Goal: Task Accomplishment & Management: Use online tool/utility

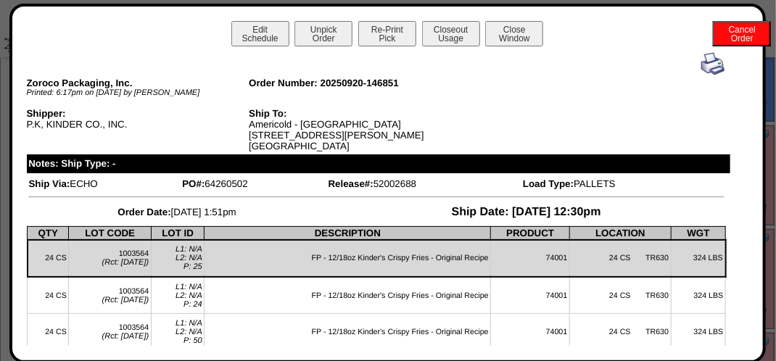
scroll to position [2539, 0]
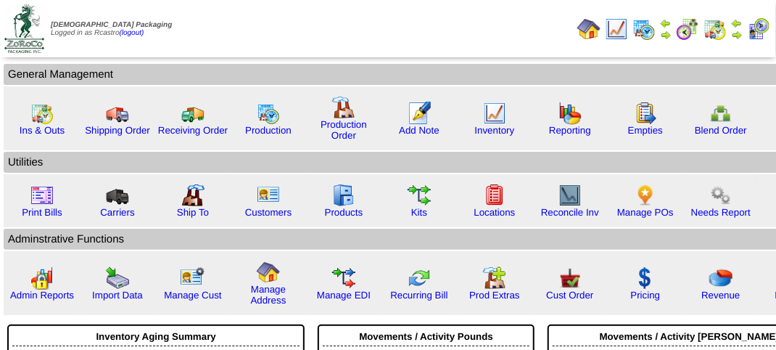
click at [763, 21] on img at bounding box center [758, 28] width 23 height 23
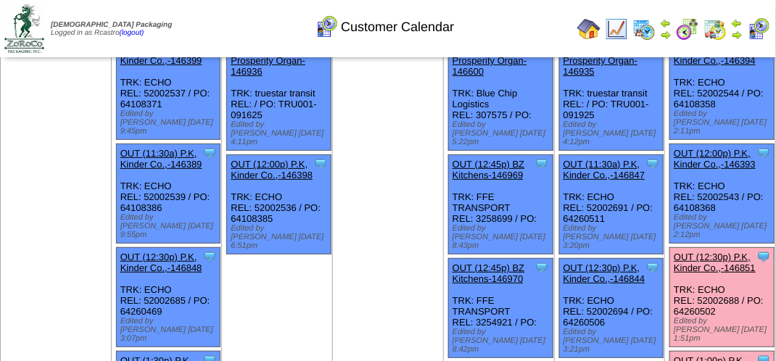
scroll to position [145, 0]
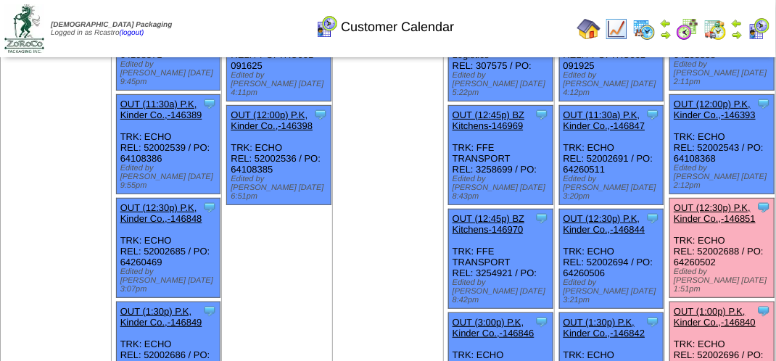
click at [726, 306] on link "OUT (1:00p) P.K, Kinder Co.,-146840" at bounding box center [715, 317] width 82 height 22
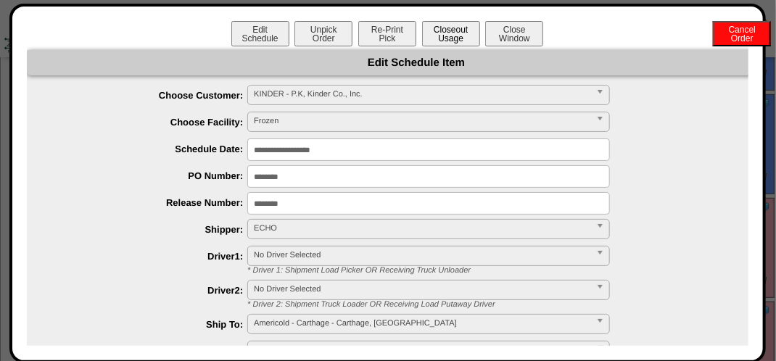
click at [453, 33] on button "Closeout Usage" at bounding box center [451, 33] width 58 height 25
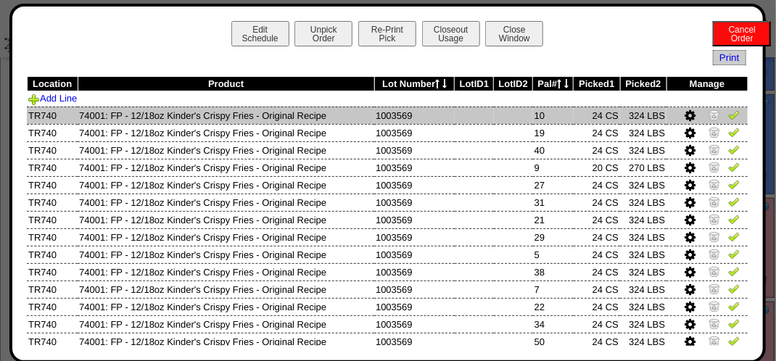
click at [731, 109] on td at bounding box center [707, 115] width 81 height 17
click at [728, 114] on img at bounding box center [734, 115] width 12 height 12
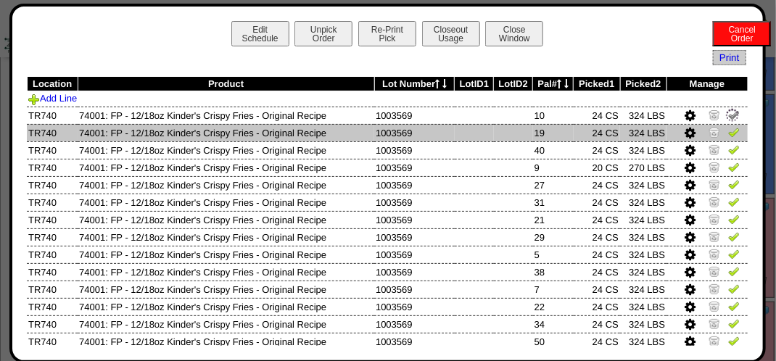
click at [728, 134] on img at bounding box center [734, 132] width 12 height 12
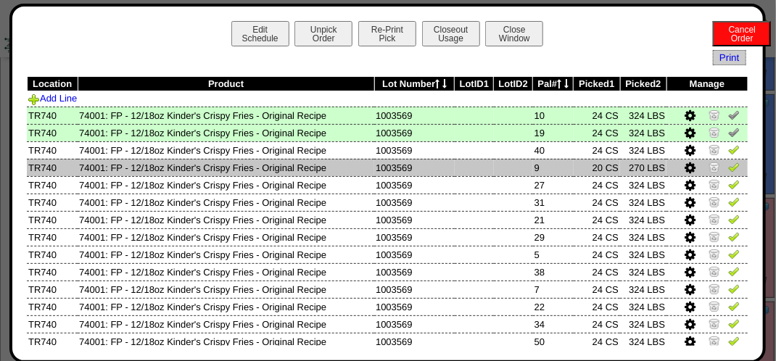
drag, startPoint x: 720, startPoint y: 167, endPoint x: 720, endPoint y: 174, distance: 7.3
click at [728, 168] on img at bounding box center [734, 167] width 12 height 12
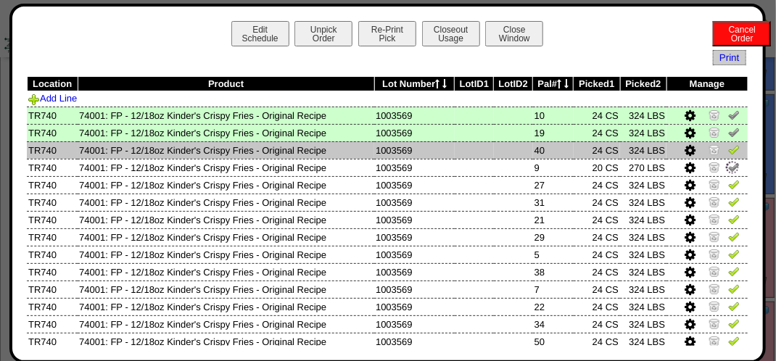
click at [728, 153] on img at bounding box center [734, 150] width 12 height 12
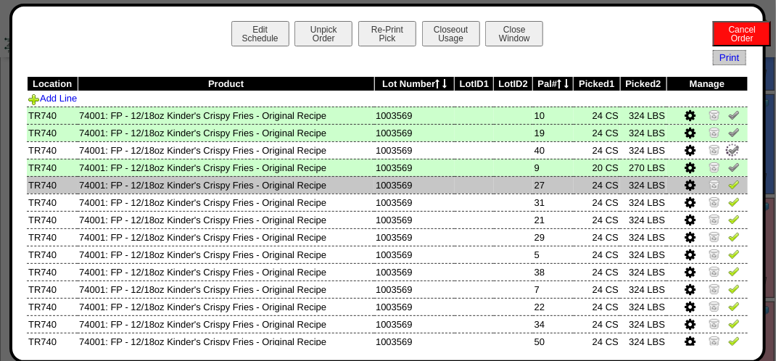
click at [728, 184] on img at bounding box center [734, 184] width 12 height 12
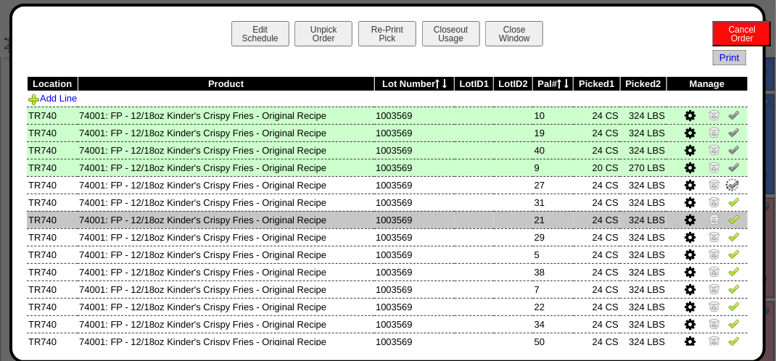
click at [728, 222] on img at bounding box center [734, 219] width 12 height 12
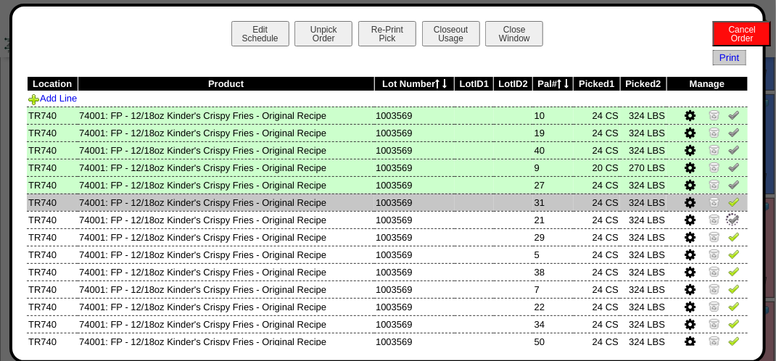
click at [728, 197] on img at bounding box center [734, 202] width 12 height 12
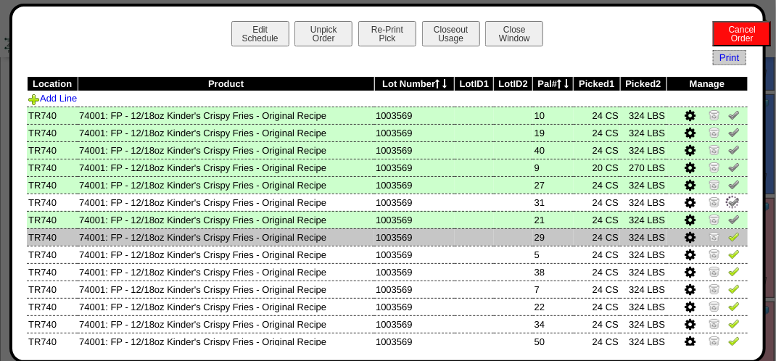
click at [728, 239] on img at bounding box center [734, 237] width 12 height 12
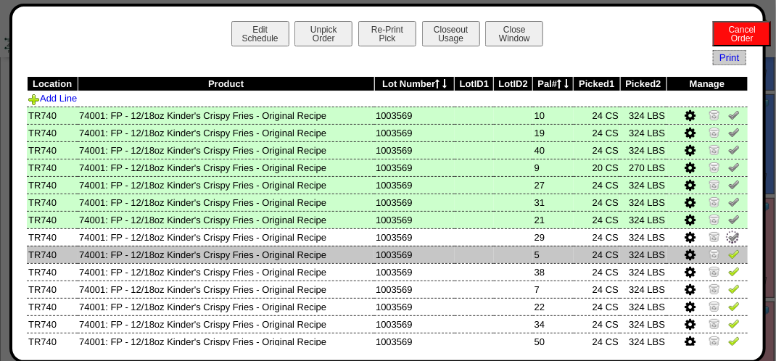
click at [728, 258] on img at bounding box center [734, 254] width 12 height 12
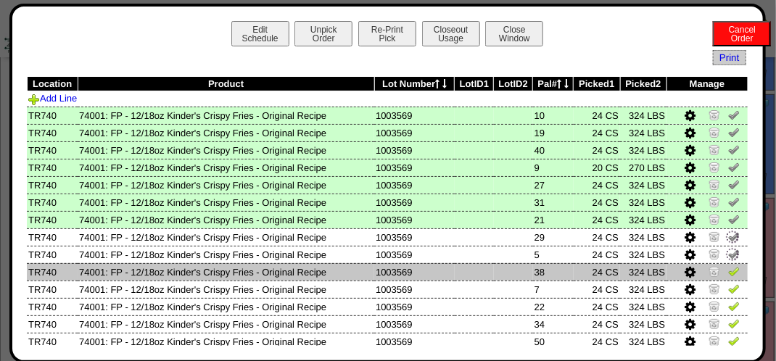
click at [728, 271] on img at bounding box center [734, 272] width 12 height 12
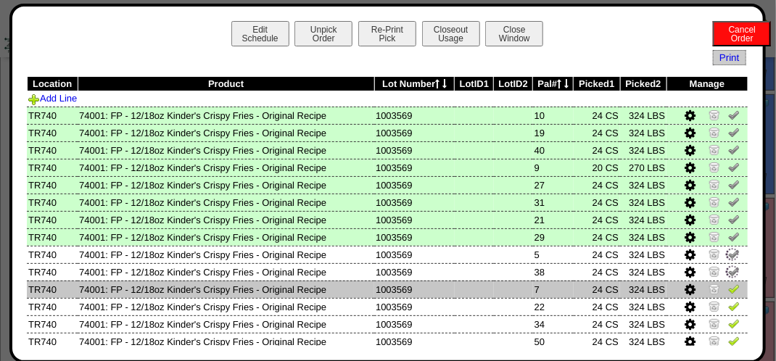
click at [728, 287] on img at bounding box center [734, 289] width 12 height 12
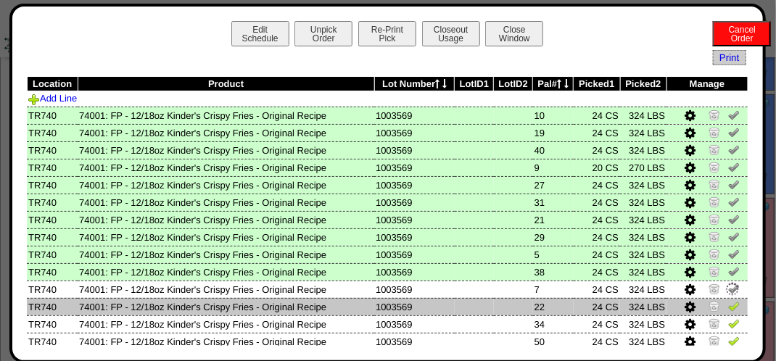
click at [728, 306] on img at bounding box center [734, 306] width 12 height 12
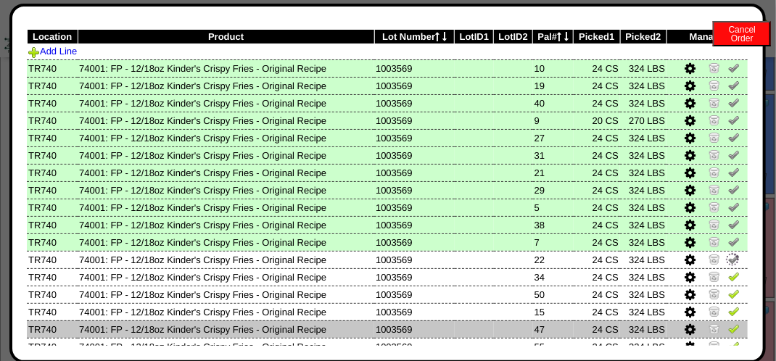
scroll to position [73, 0]
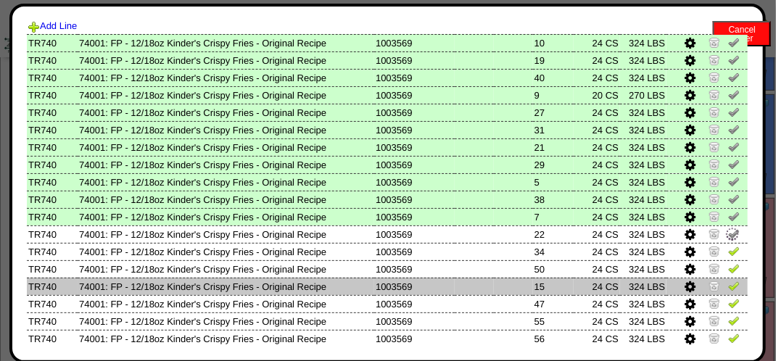
click at [728, 287] on img at bounding box center [734, 286] width 12 height 12
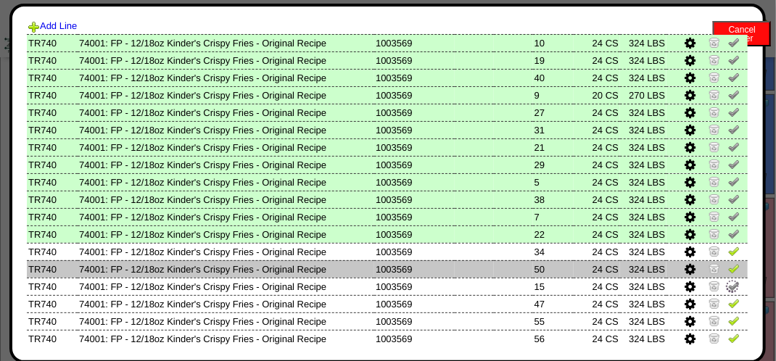
drag, startPoint x: 723, startPoint y: 271, endPoint x: 726, endPoint y: 264, distance: 7.8
click at [728, 270] on img at bounding box center [734, 269] width 12 height 12
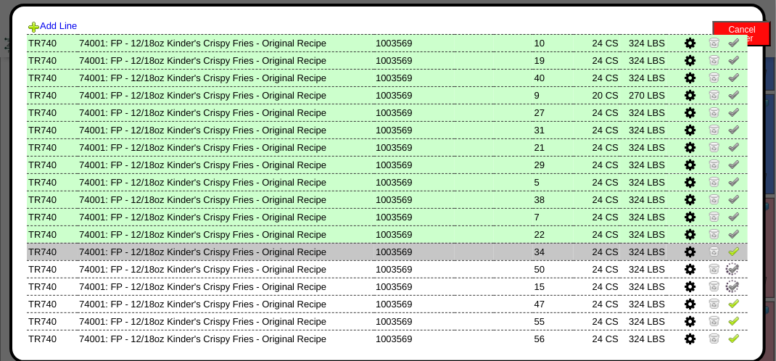
click at [728, 255] on img at bounding box center [734, 251] width 12 height 12
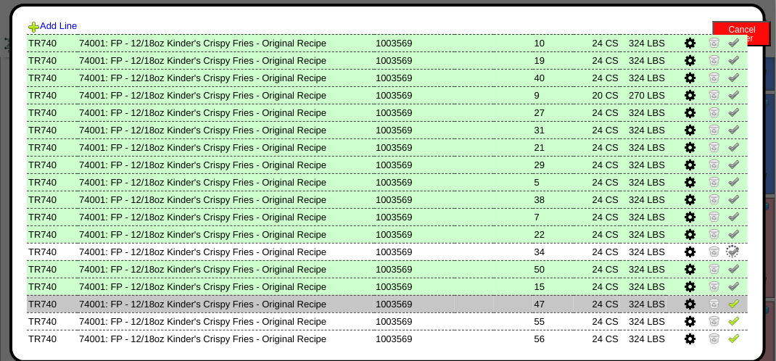
click at [718, 304] on td at bounding box center [707, 303] width 81 height 17
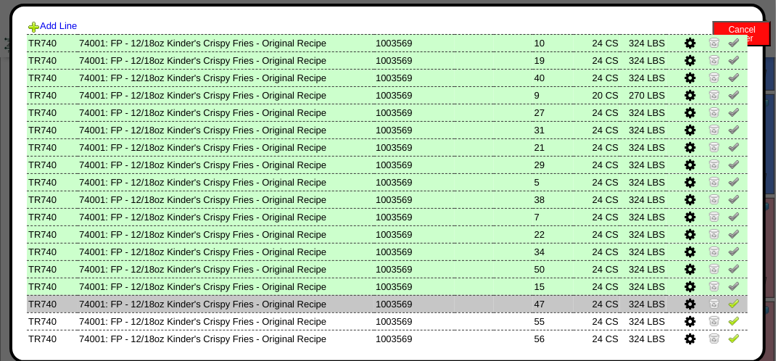
click at [728, 305] on img at bounding box center [734, 303] width 12 height 12
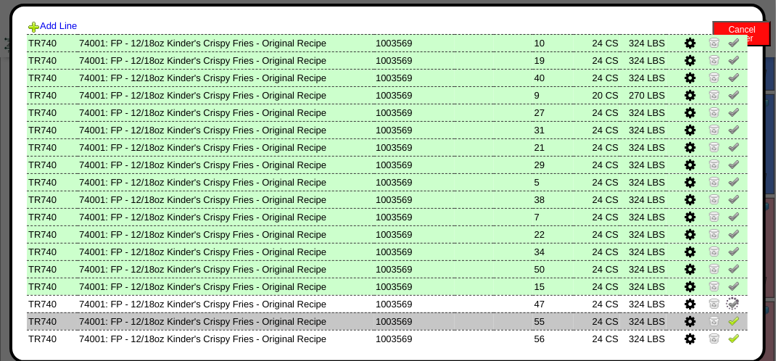
click at [728, 326] on img at bounding box center [734, 321] width 12 height 12
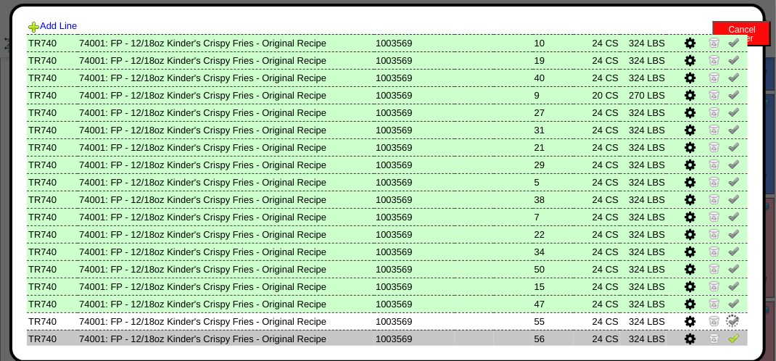
click at [728, 334] on img at bounding box center [734, 338] width 12 height 12
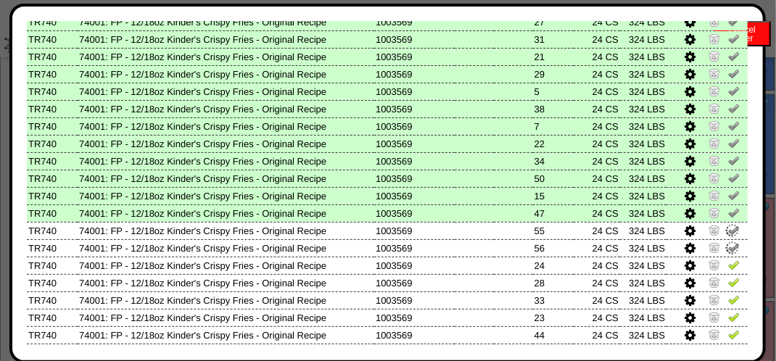
scroll to position [218, 0]
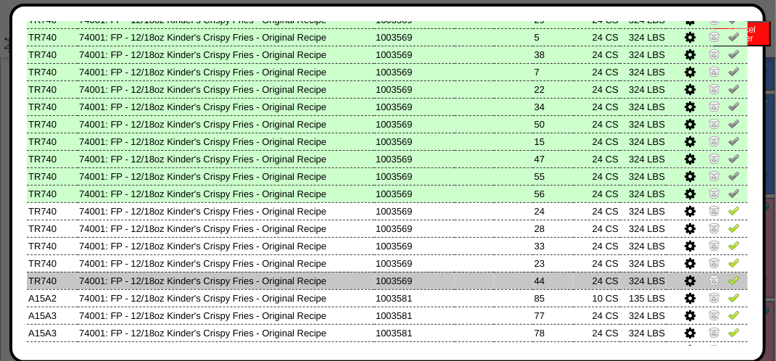
click at [728, 281] on img at bounding box center [734, 280] width 12 height 12
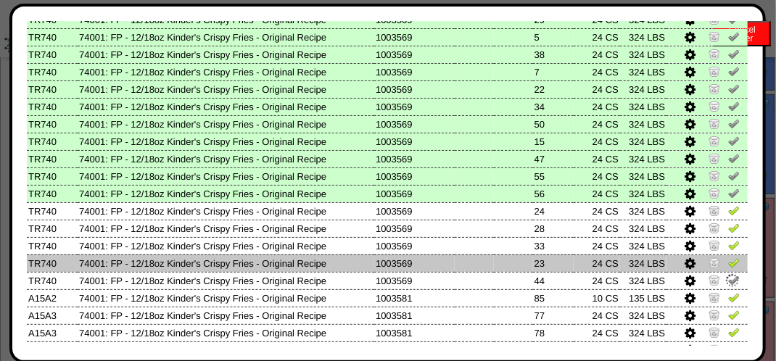
click at [728, 266] on img at bounding box center [734, 263] width 12 height 12
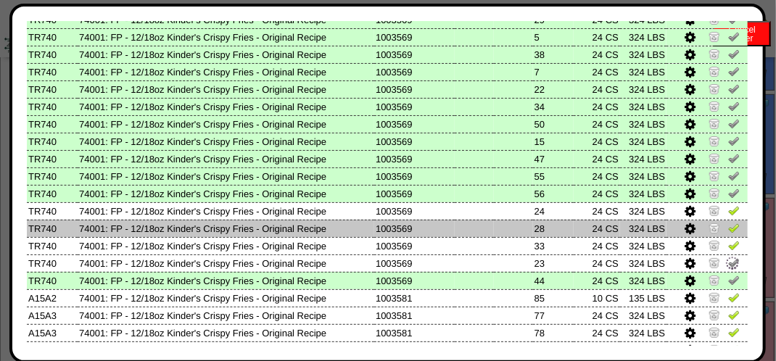
click at [728, 228] on img at bounding box center [734, 228] width 12 height 12
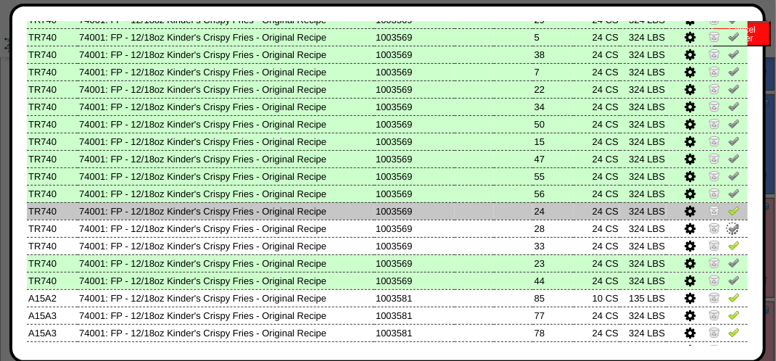
click at [728, 210] on img at bounding box center [734, 211] width 12 height 12
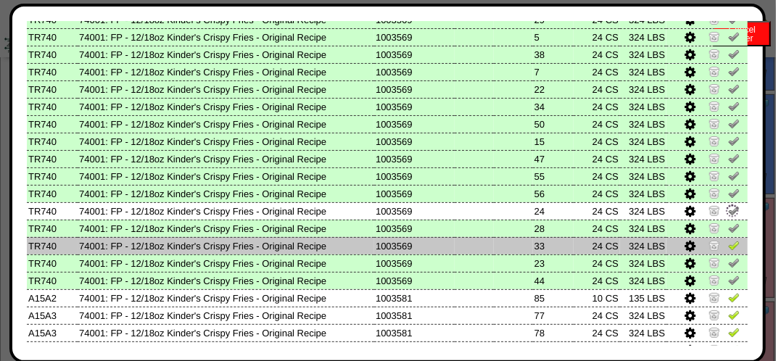
click at [728, 248] on img at bounding box center [734, 245] width 12 height 12
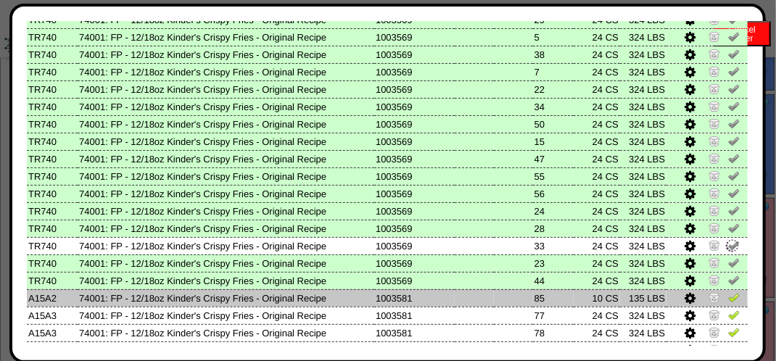
click at [728, 297] on img at bounding box center [734, 298] width 12 height 12
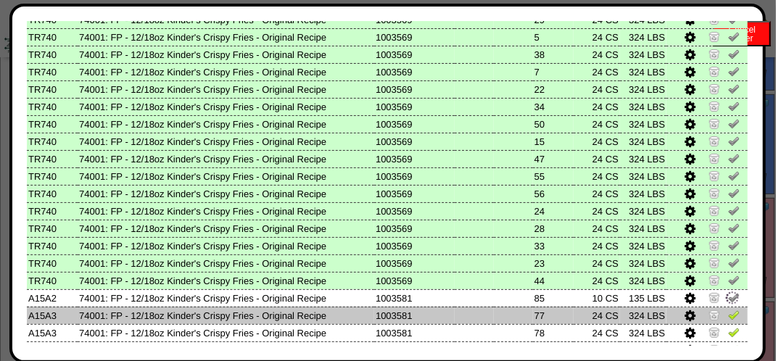
click at [728, 316] on img at bounding box center [734, 315] width 12 height 12
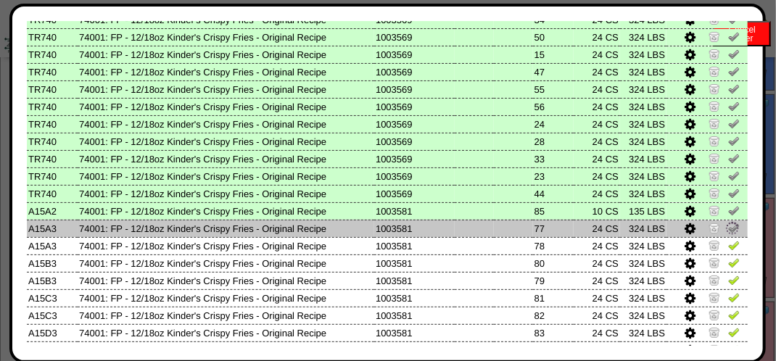
scroll to position [363, 0]
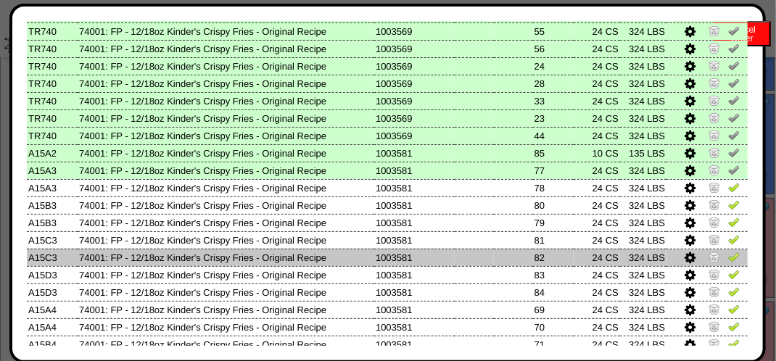
click at [728, 260] on img at bounding box center [734, 257] width 12 height 12
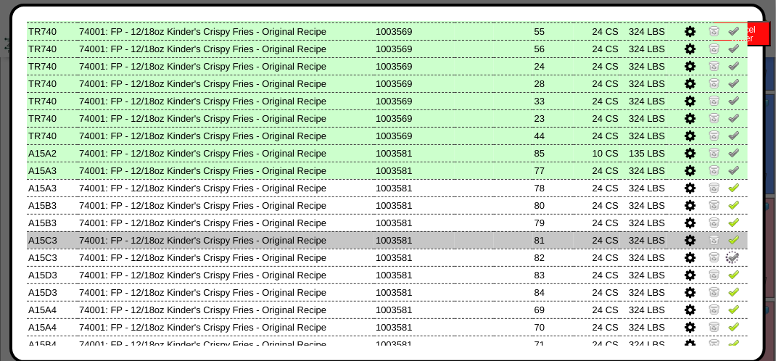
click at [720, 232] on td at bounding box center [707, 239] width 81 height 17
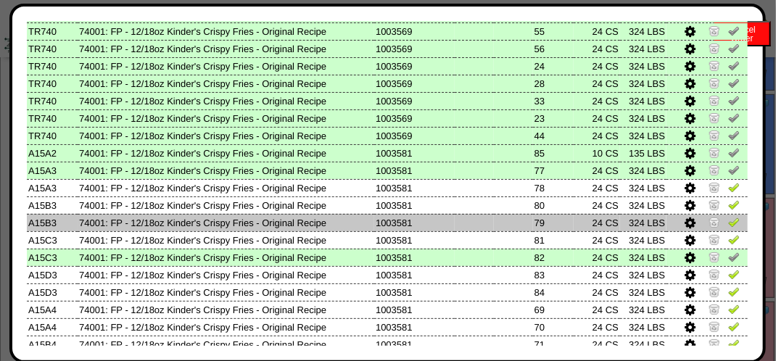
click at [728, 218] on img at bounding box center [734, 222] width 12 height 12
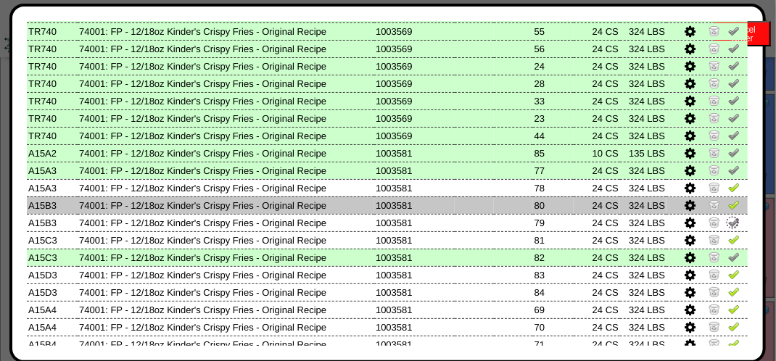
click at [728, 204] on img at bounding box center [734, 205] width 12 height 12
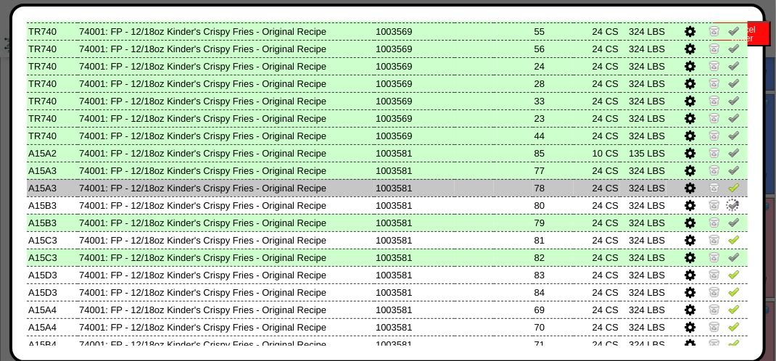
click at [728, 184] on img at bounding box center [734, 187] width 12 height 12
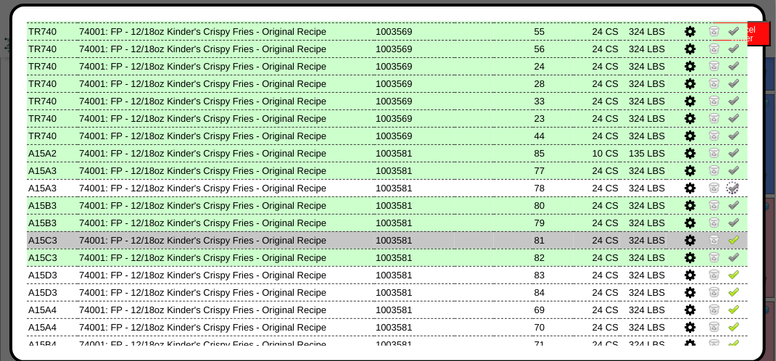
click at [728, 247] on link at bounding box center [734, 242] width 12 height 11
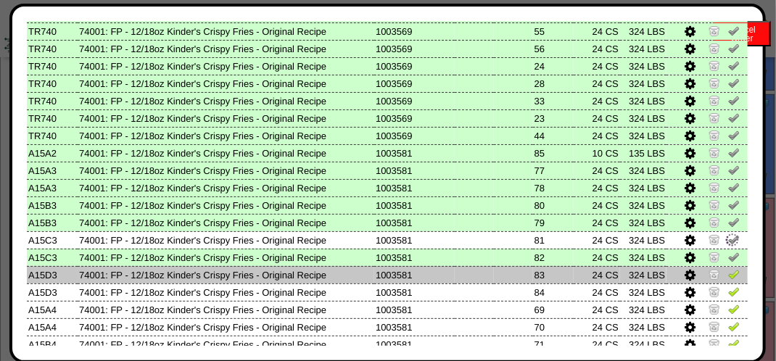
click at [728, 276] on img at bounding box center [734, 274] width 12 height 12
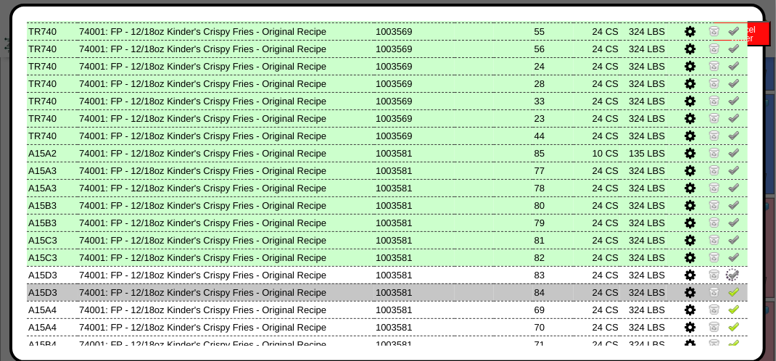
click at [728, 297] on img at bounding box center [734, 292] width 12 height 12
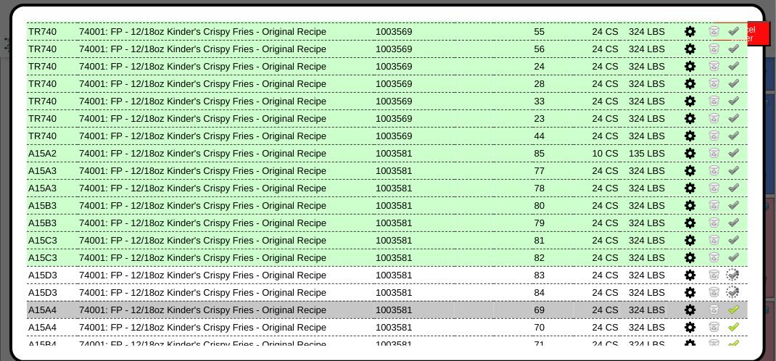
click at [728, 308] on img at bounding box center [734, 309] width 12 height 12
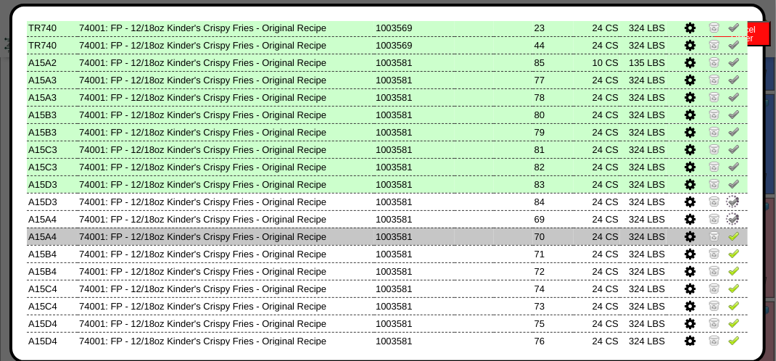
scroll to position [508, 0]
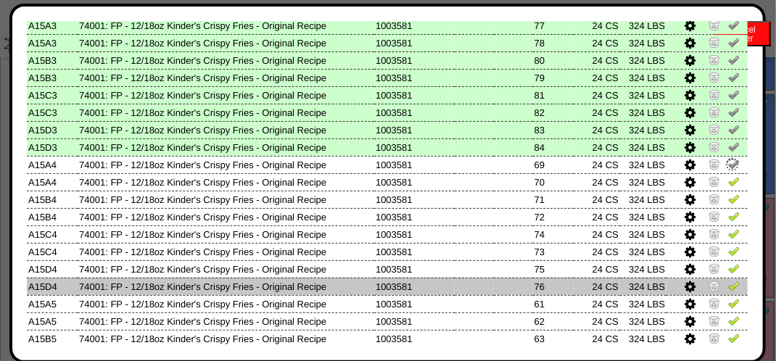
click at [728, 292] on img at bounding box center [734, 286] width 12 height 12
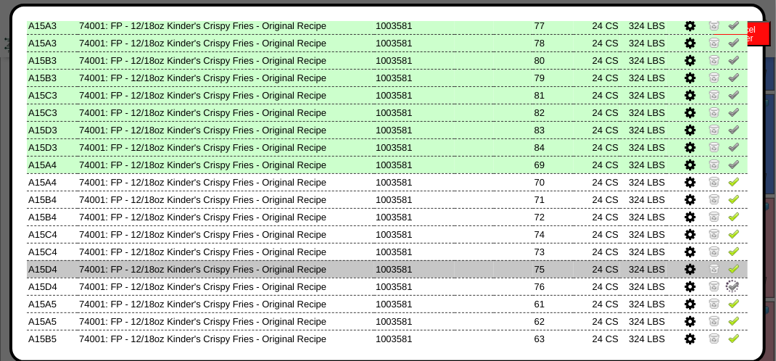
click at [728, 266] on img at bounding box center [734, 269] width 12 height 12
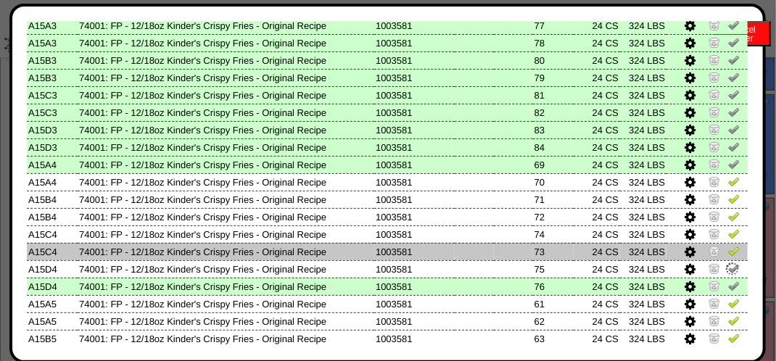
click at [728, 246] on img at bounding box center [734, 251] width 12 height 12
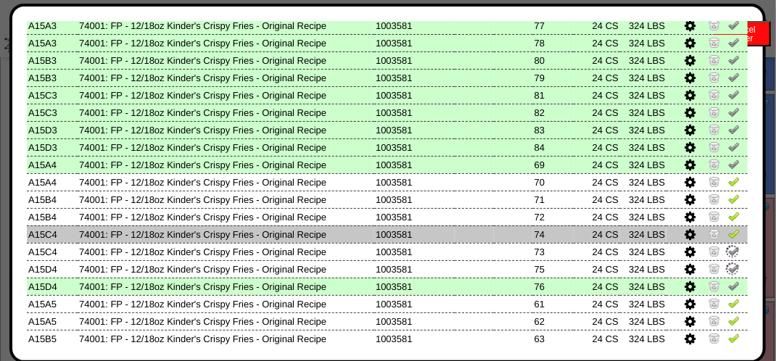
click at [728, 234] on img at bounding box center [734, 234] width 12 height 12
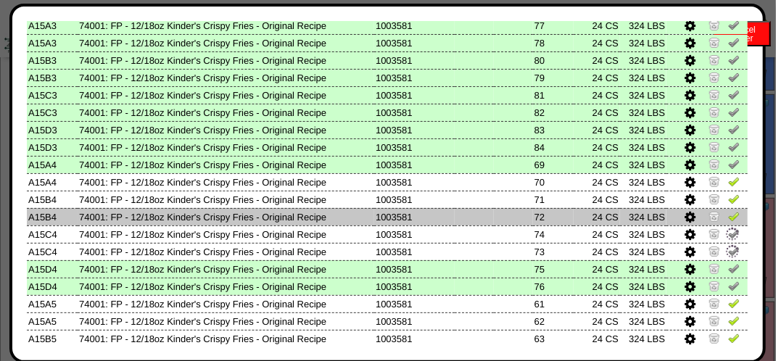
click at [731, 215] on td at bounding box center [707, 216] width 81 height 17
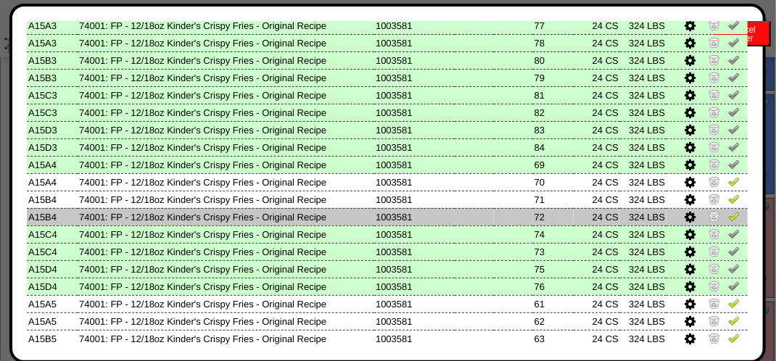
click at [728, 212] on img at bounding box center [734, 216] width 12 height 12
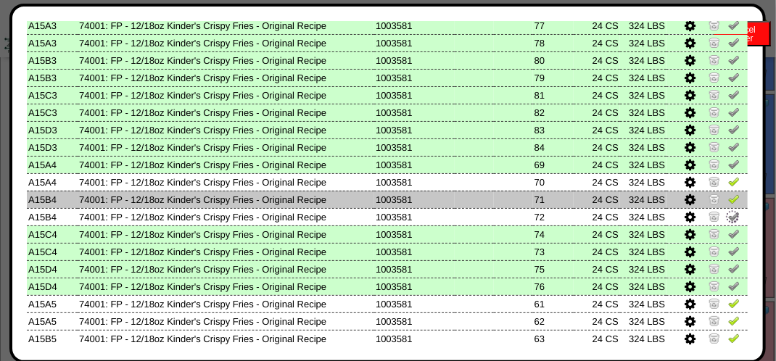
click at [728, 206] on link at bounding box center [734, 201] width 12 height 11
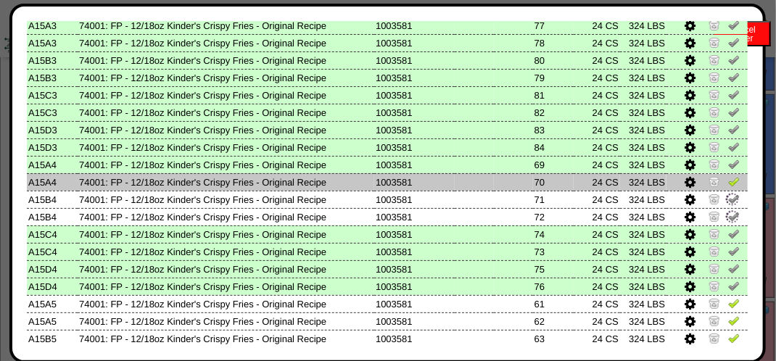
click at [728, 184] on img at bounding box center [734, 182] width 12 height 12
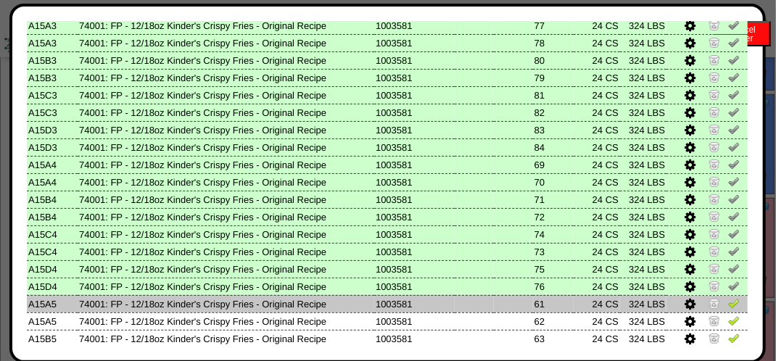
click at [728, 300] on img at bounding box center [734, 303] width 12 height 12
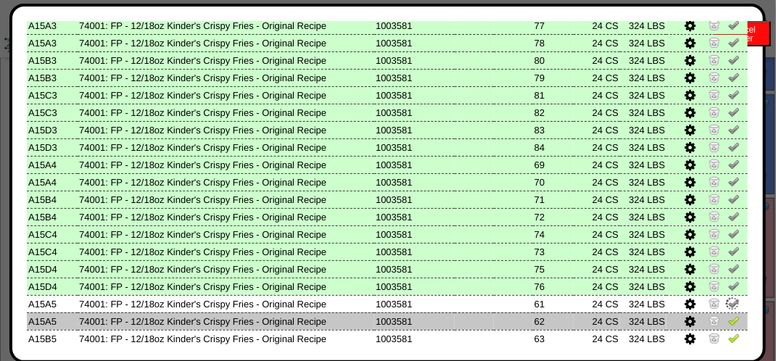
click at [728, 318] on img at bounding box center [734, 321] width 12 height 12
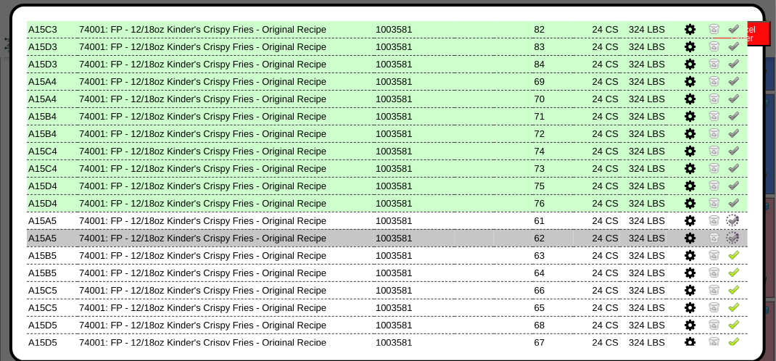
scroll to position [653, 0]
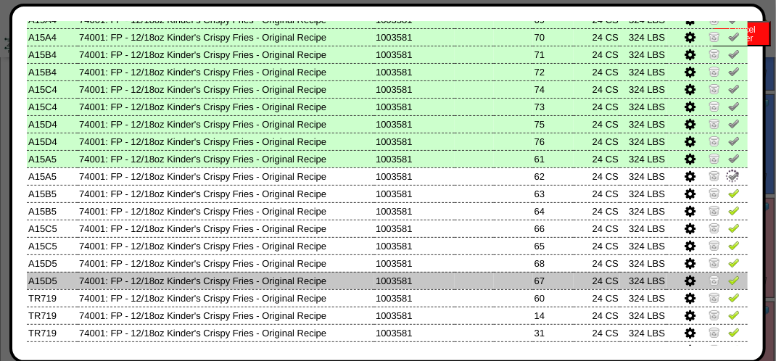
drag, startPoint x: 725, startPoint y: 290, endPoint x: 723, endPoint y: 281, distance: 9.7
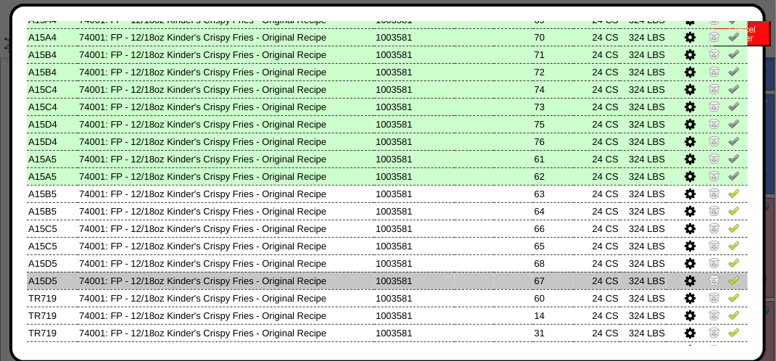
click at [728, 280] on img at bounding box center [734, 280] width 12 height 12
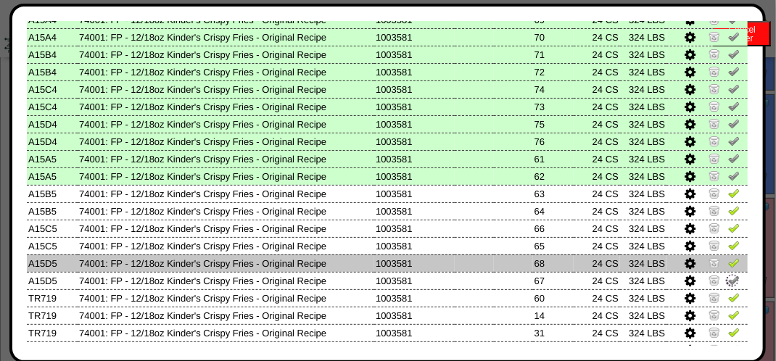
click at [728, 266] on img at bounding box center [734, 263] width 12 height 12
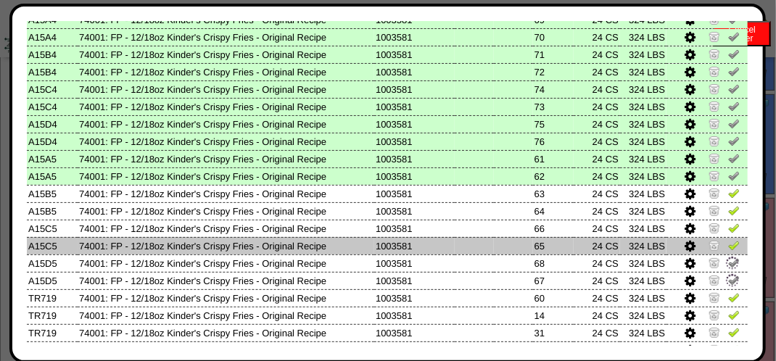
drag, startPoint x: 723, startPoint y: 250, endPoint x: 723, endPoint y: 241, distance: 9.4
click at [728, 249] on img at bounding box center [734, 245] width 12 height 12
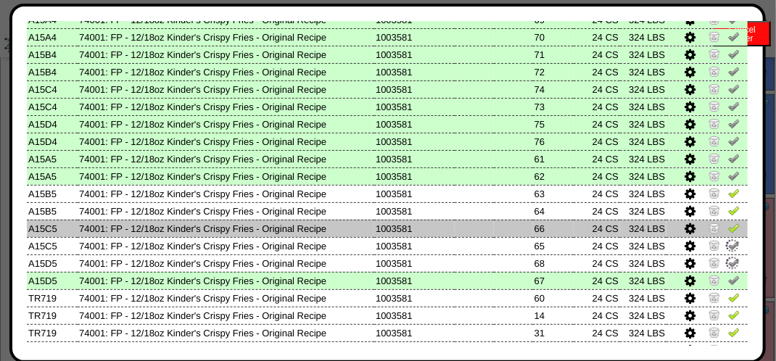
click at [728, 229] on img at bounding box center [734, 228] width 12 height 12
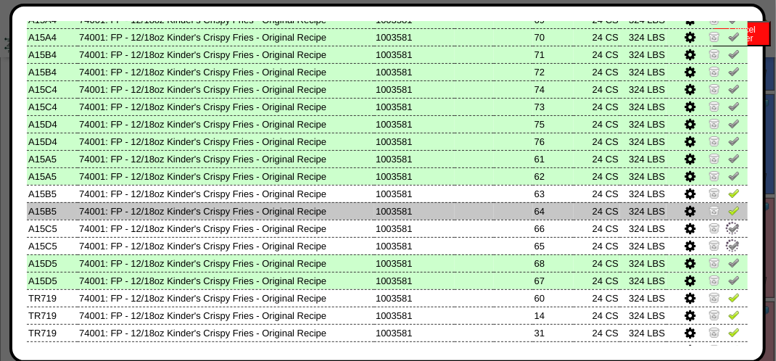
click at [728, 214] on img at bounding box center [734, 211] width 12 height 12
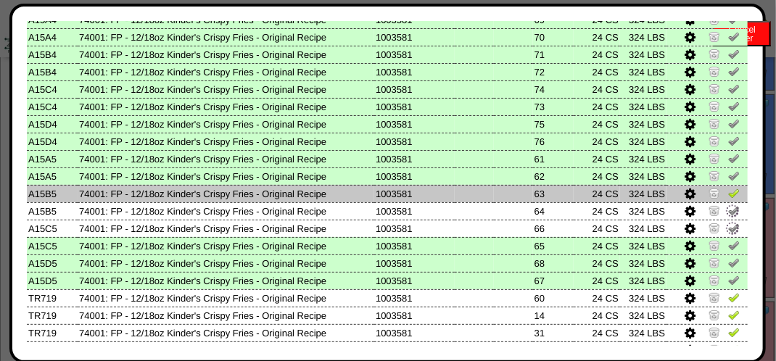
click at [728, 189] on img at bounding box center [734, 193] width 12 height 12
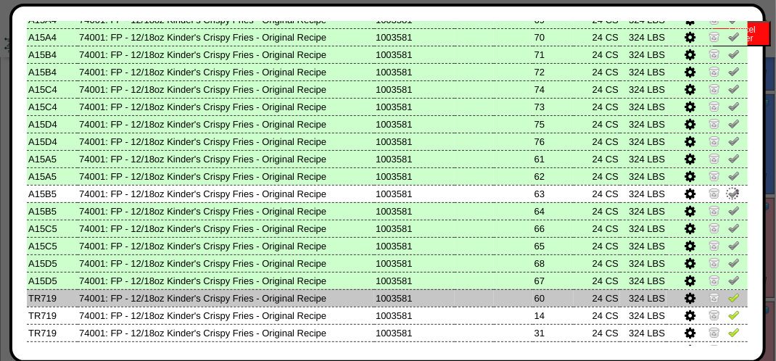
click at [728, 297] on img at bounding box center [734, 298] width 12 height 12
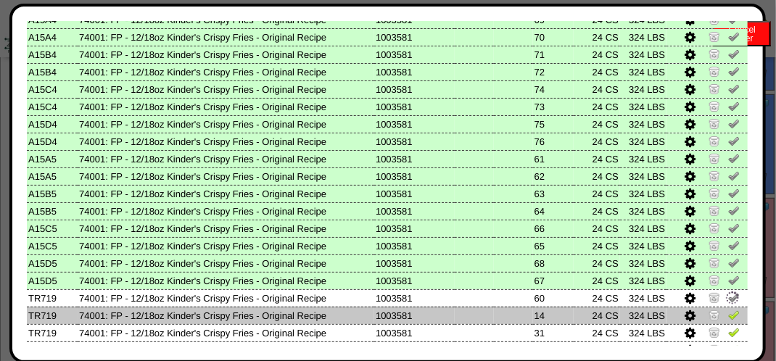
click at [728, 319] on img at bounding box center [734, 315] width 12 height 12
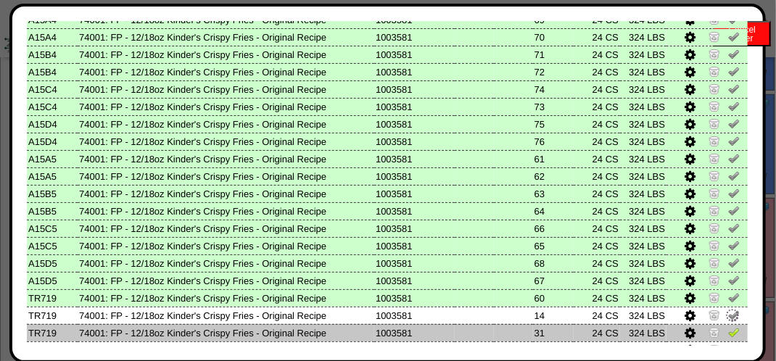
click at [728, 330] on img at bounding box center [734, 332] width 12 height 12
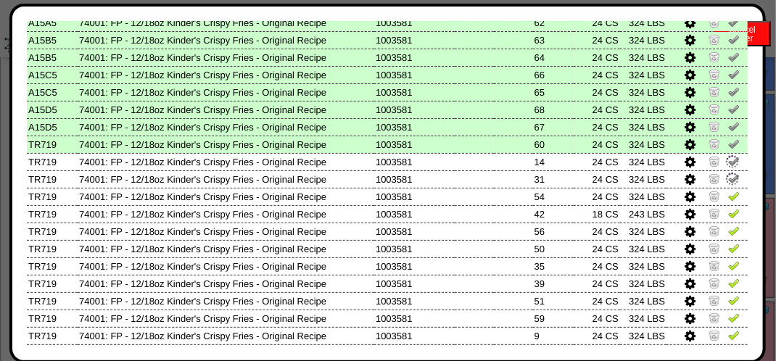
scroll to position [863, 0]
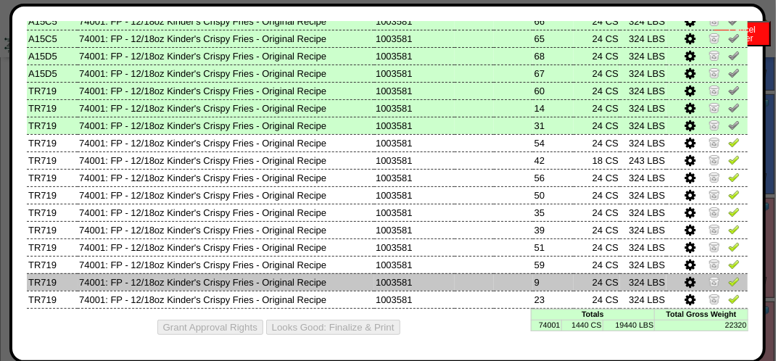
click at [728, 277] on img at bounding box center [734, 282] width 12 height 12
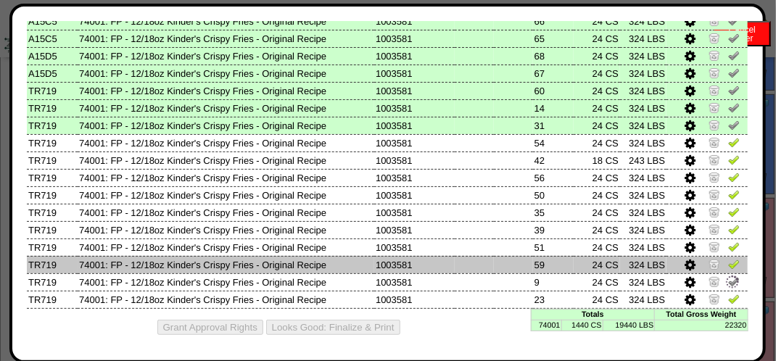
click at [728, 258] on img at bounding box center [734, 264] width 12 height 12
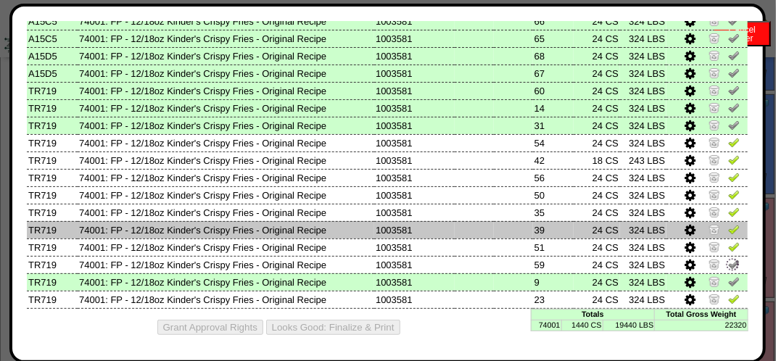
click at [728, 224] on img at bounding box center [734, 229] width 12 height 12
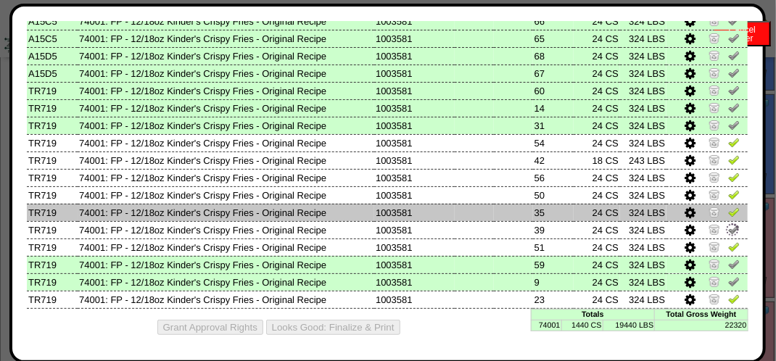
click at [728, 206] on img at bounding box center [734, 212] width 12 height 12
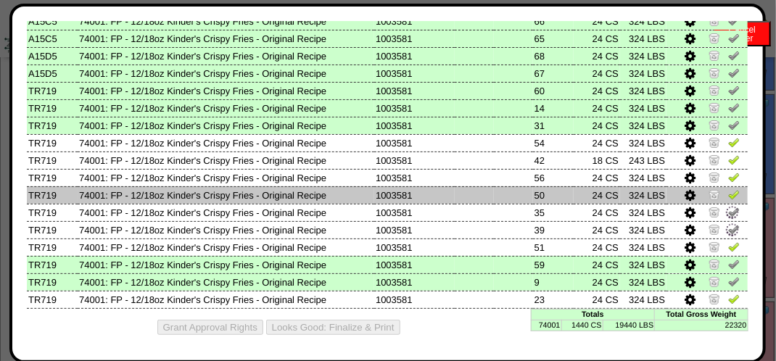
drag, startPoint x: 726, startPoint y: 188, endPoint x: 726, endPoint y: 177, distance: 10.9
click at [728, 189] on img at bounding box center [734, 195] width 12 height 12
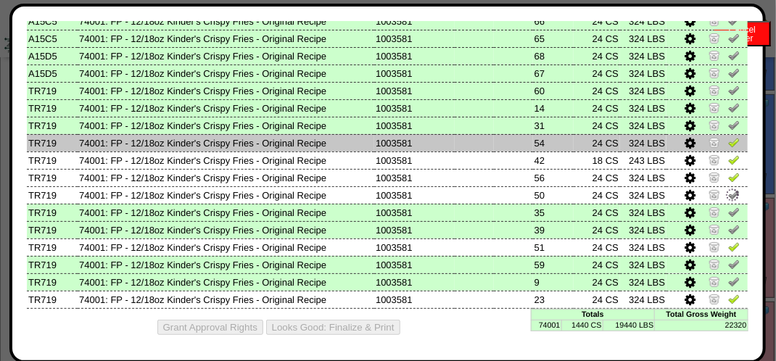
click at [728, 136] on img at bounding box center [734, 142] width 12 height 12
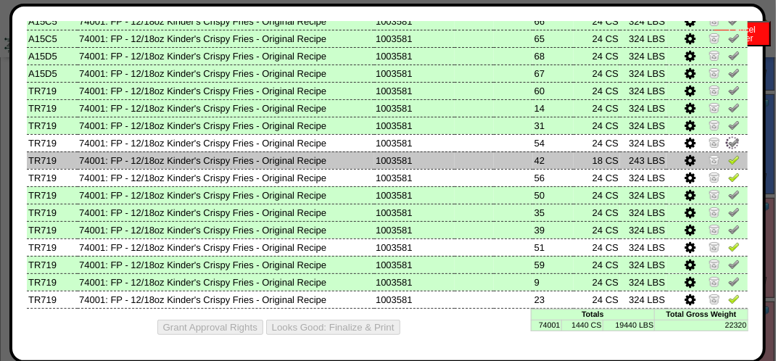
click at [728, 160] on img at bounding box center [734, 160] width 12 height 12
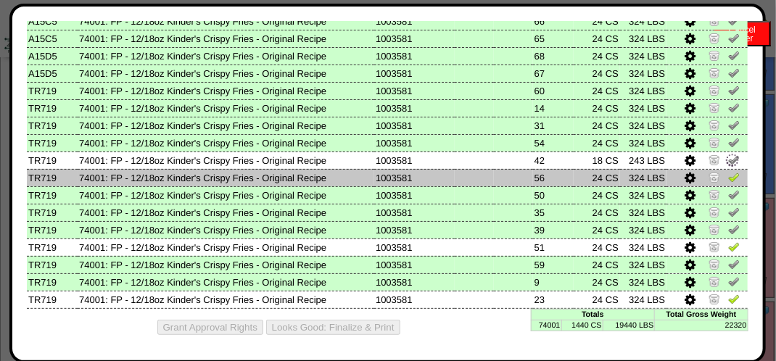
click at [727, 183] on td at bounding box center [707, 177] width 81 height 17
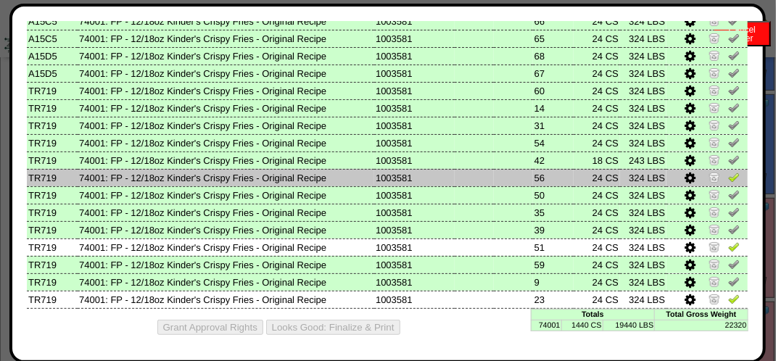
click at [728, 178] on img at bounding box center [734, 177] width 12 height 12
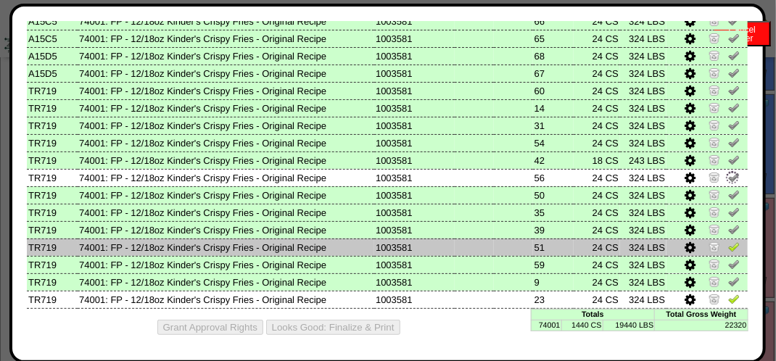
click at [728, 249] on img at bounding box center [734, 247] width 12 height 12
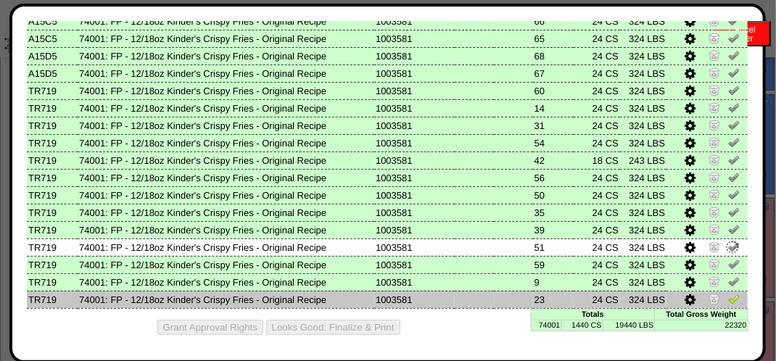
click at [718, 300] on td at bounding box center [707, 299] width 81 height 17
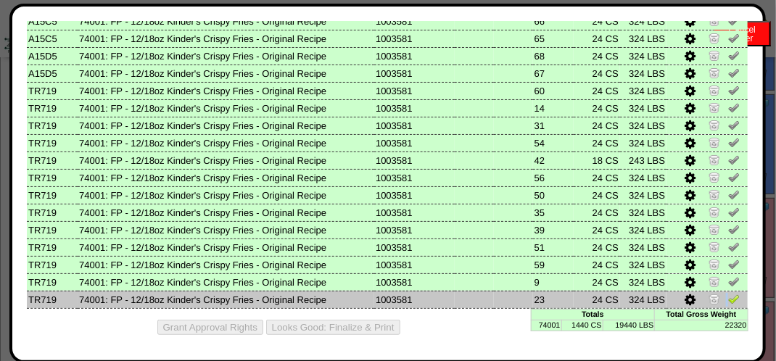
click at [728, 297] on img at bounding box center [734, 299] width 12 height 12
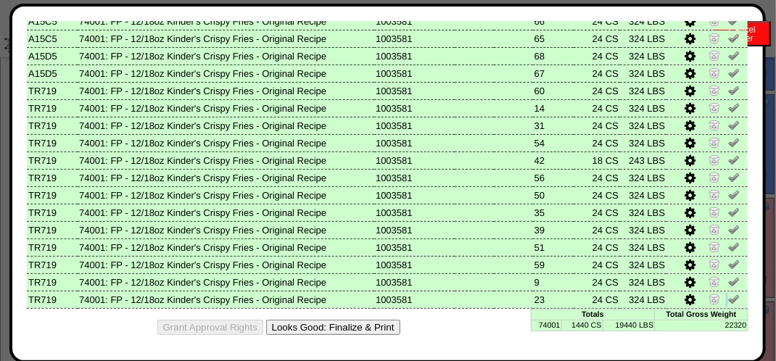
click at [728, 295] on img at bounding box center [734, 299] width 12 height 12
click at [725, 294] on img at bounding box center [733, 300] width 16 height 16
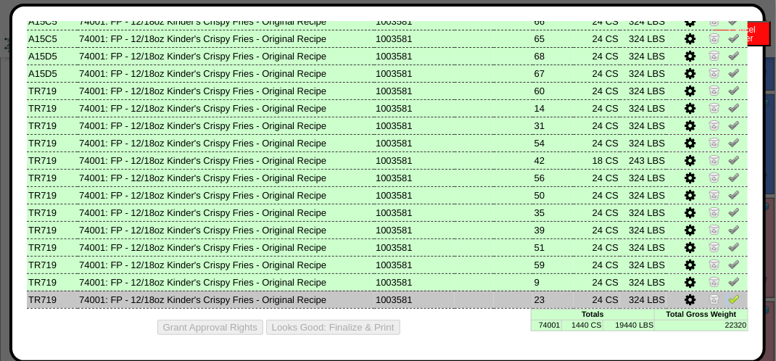
click at [718, 295] on td at bounding box center [707, 299] width 81 height 17
click at [728, 299] on img at bounding box center [734, 299] width 12 height 12
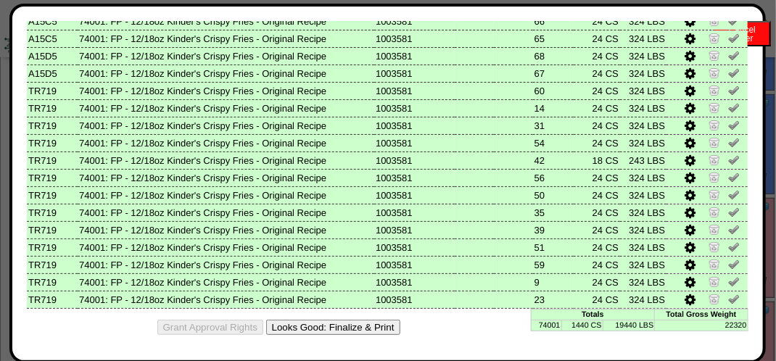
click at [376, 329] on button "Looks Good: Finalize & Print" at bounding box center [333, 327] width 134 height 15
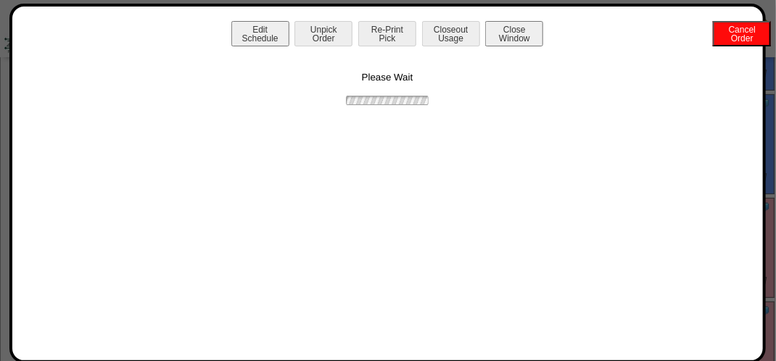
scroll to position [0, 0]
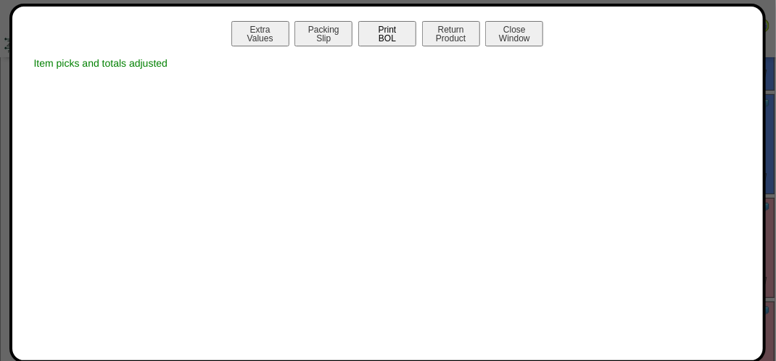
click at [392, 36] on button "Print BOL" at bounding box center [387, 33] width 58 height 25
